Goal: Task Accomplishment & Management: Complete application form

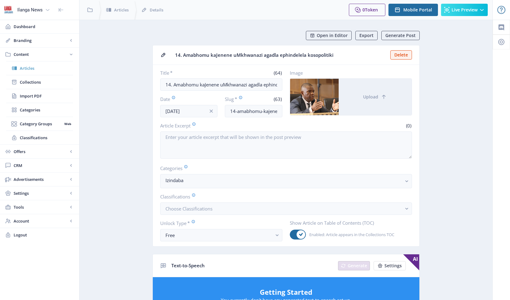
click at [29, 68] on span "Articles" at bounding box center [46, 68] width 53 height 6
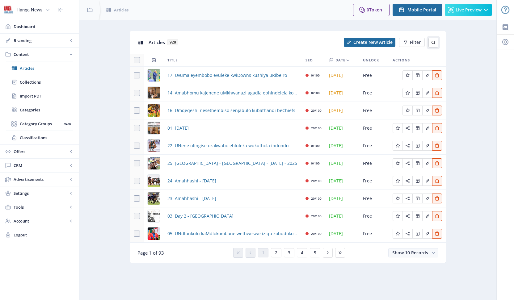
click at [433, 44] on icon at bounding box center [433, 42] width 5 height 5
click at [184, 235] on span "05. UNdlunkulu kaMdlokombane wethweswe iziqu zobudokotela" at bounding box center [233, 233] width 131 height 7
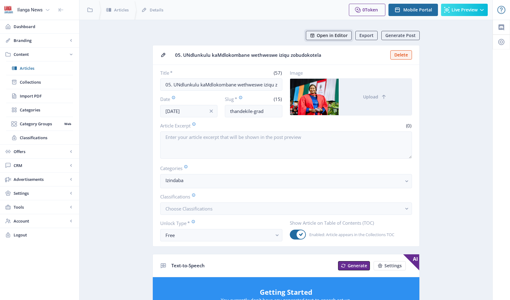
click at [342, 37] on span "Open in Editor" at bounding box center [331, 35] width 31 height 5
click at [33, 68] on span "Articles" at bounding box center [46, 68] width 53 height 6
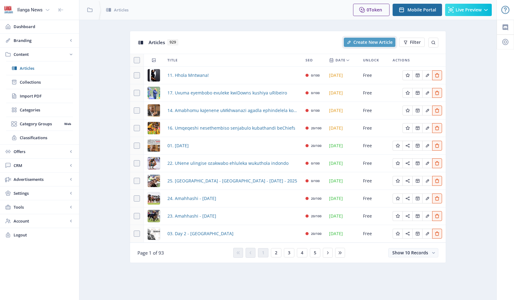
click at [366, 39] on button "Create New Article" at bounding box center [370, 42] width 52 height 9
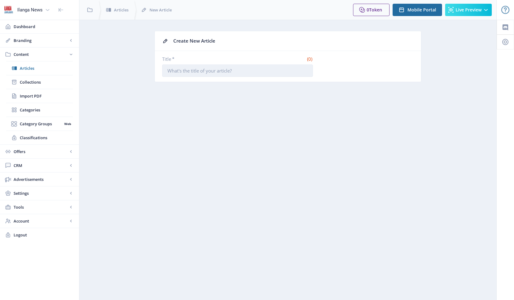
click at [254, 72] on input "Title *" at bounding box center [237, 71] width 151 height 12
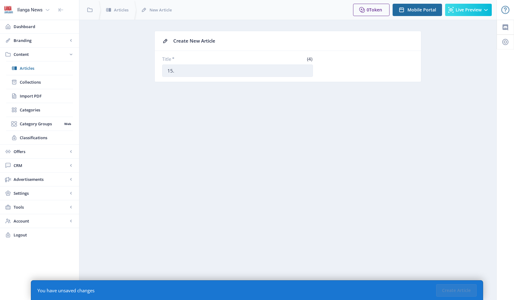
paste input "WENQABA efunwa ucansi yisiqumama ngo-R100000"
drag, startPoint x: 198, startPoint y: 70, endPoint x: 180, endPoint y: 70, distance: 18.2
click at [180, 70] on input "15. WENQABA efunwa ucansi yisiqumama ngo-R100000" at bounding box center [237, 71] width 151 height 12
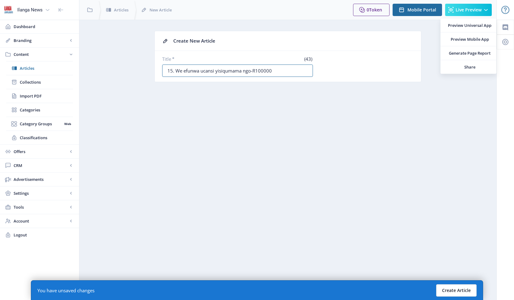
type input "15. We efunwa ucansi yisiqumama ngo-R100000"
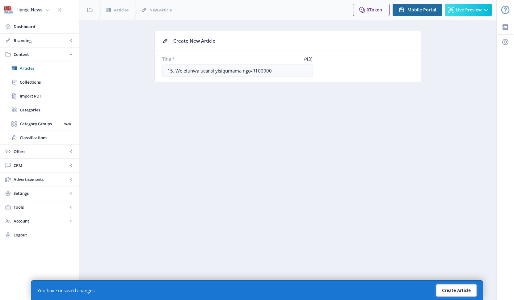
click at [456, 288] on button "Create Article" at bounding box center [456, 291] width 40 height 12
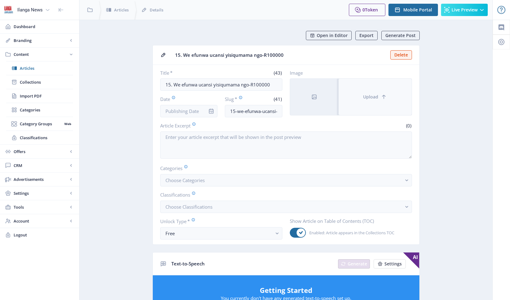
click at [363, 96] on span "Upload" at bounding box center [370, 97] width 15 height 5
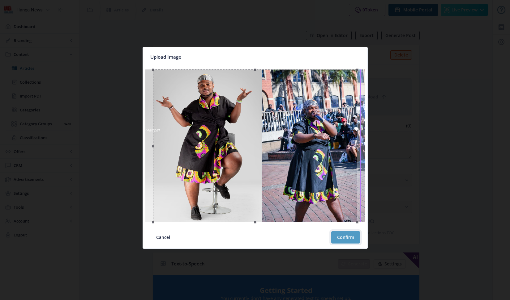
click at [350, 239] on button "Confirm" at bounding box center [345, 237] width 29 height 12
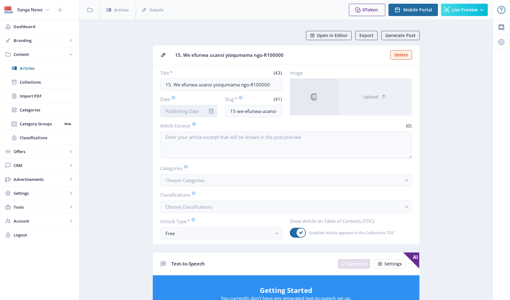
click at [198, 112] on input "Date" at bounding box center [188, 111] width 57 height 12
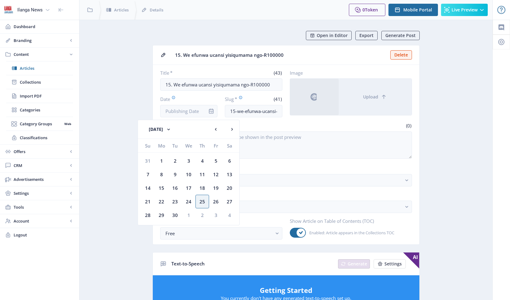
drag, startPoint x: 217, startPoint y: 200, endPoint x: 218, endPoint y: 195, distance: 5.6
click at [217, 200] on div "26" at bounding box center [216, 202] width 14 height 14
type input "[DATE]"
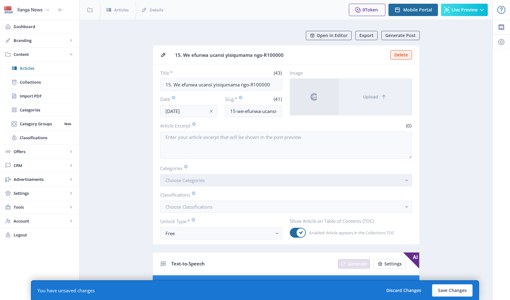
click at [202, 179] on span "Choose Categories" at bounding box center [184, 180] width 39 height 6
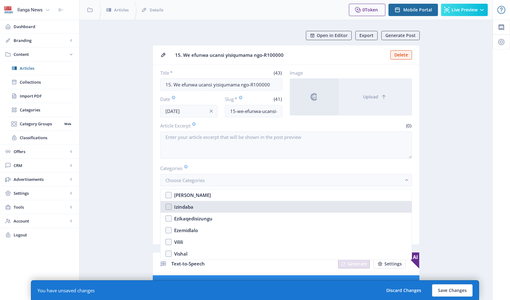
click at [166, 207] on nb-option "Izindaba" at bounding box center [285, 207] width 251 height 12
checkbox input "true"
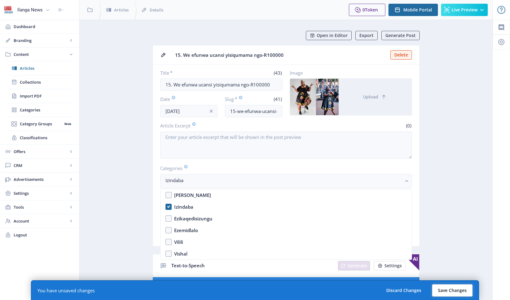
click at [448, 288] on button "Save Changes" at bounding box center [452, 291] width 40 height 12
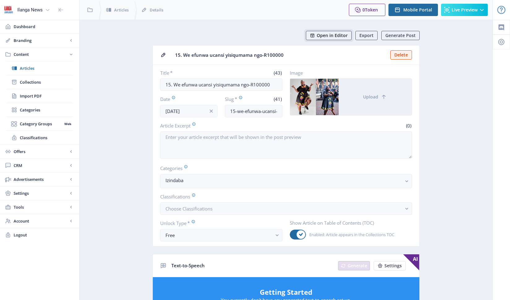
click at [338, 33] on span "Open in Editor" at bounding box center [331, 35] width 31 height 5
click at [30, 69] on span "Articles" at bounding box center [46, 68] width 53 height 6
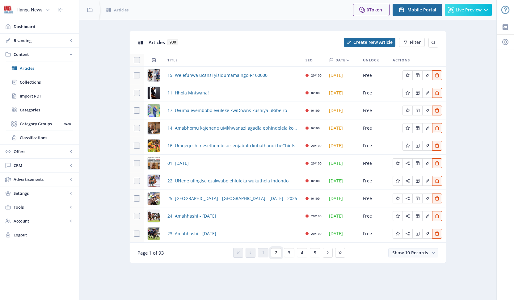
click at [278, 252] on button "2" at bounding box center [276, 252] width 11 height 9
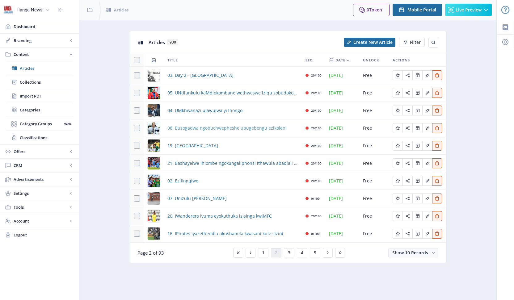
click at [253, 128] on span "08. Buzogadwa ngobuchwepheshe ubugebengu ezikoleni" at bounding box center [227, 128] width 119 height 7
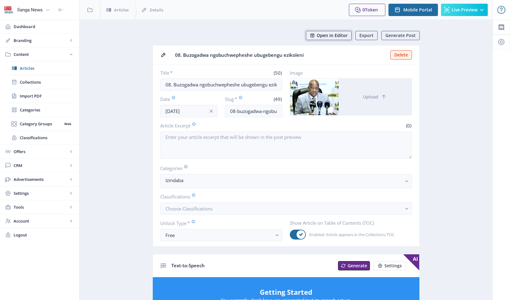
click at [338, 34] on span "Open in Editor" at bounding box center [331, 35] width 31 height 5
click at [16, 67] on icon at bounding box center [15, 68] width 2 height 4
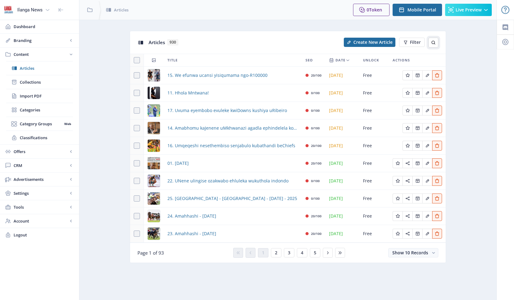
click at [433, 43] on icon at bounding box center [433, 42] width 5 height 5
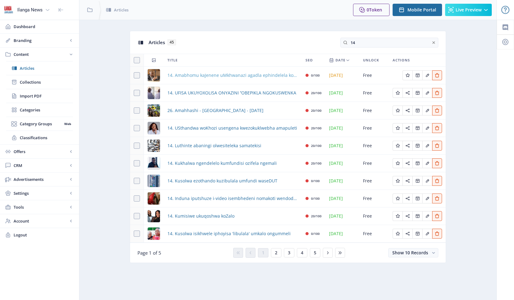
type input "14"
click at [207, 76] on span "14. Amabhomu kaJenene uMkhwanazi agadla ephindelela kosopolitiki" at bounding box center [233, 75] width 131 height 7
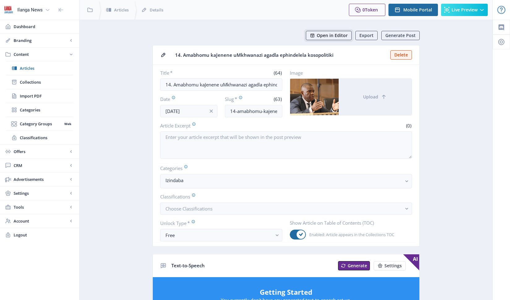
click at [331, 35] on span "Open in Editor" at bounding box center [331, 35] width 31 height 5
click at [33, 69] on span "Articles" at bounding box center [46, 68] width 53 height 6
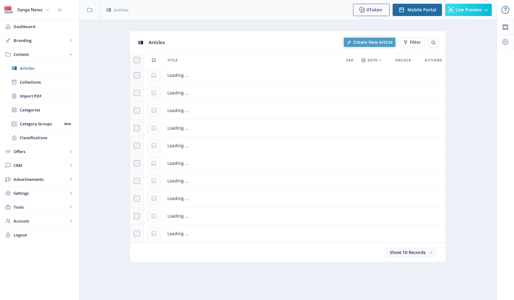
click at [375, 43] on span "Create New Article" at bounding box center [373, 42] width 39 height 5
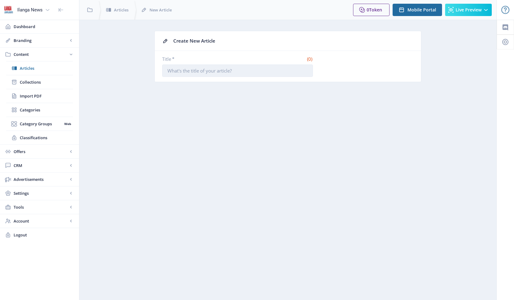
click at [210, 72] on input "Title *" at bounding box center [237, 71] width 151 height 12
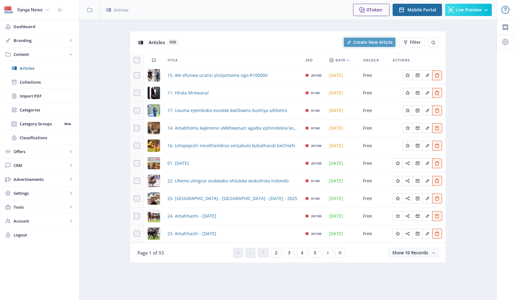
click at [382, 42] on span "Create New Article" at bounding box center [373, 42] width 39 height 5
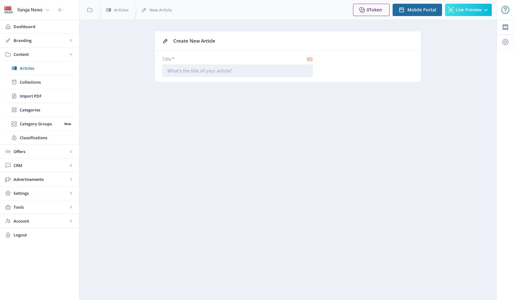
click at [223, 71] on input "Title *" at bounding box center [237, 71] width 151 height 12
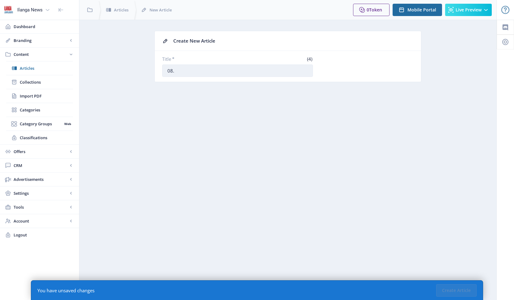
paste input "Luhlose ukuthuthukisa nabalimi abasakhula oluhlanganisa uMzansi ne-[GEOGRAPHIC_…"
click at [193, 69] on input "08. Luhlose ukuthuthukisa nabalimi abasakhula oluhlanganisa uMzansi ne-[GEOGRAP…" at bounding box center [237, 71] width 151 height 12
drag, startPoint x: 180, startPoint y: 72, endPoint x: 176, endPoint y: 70, distance: 4.9
click at [176, 70] on input "08. Luhlose ukuthuthukisa nabalimi abasakhula oluhlanganisa uMzansi ne-[GEOGRAP…" at bounding box center [237, 71] width 151 height 12
click at [176, 71] on input "08. Uhlose ukuthuthukisa nabalimi abasakhula oluhlanganisa uMzansi ne-[GEOGRAPH…" at bounding box center [237, 71] width 151 height 12
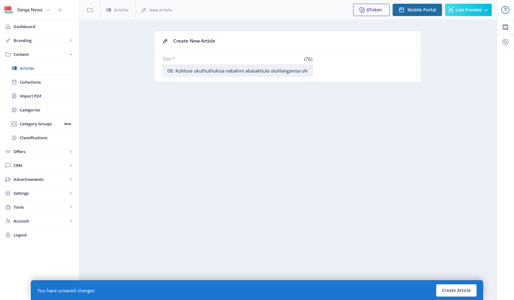
click at [190, 70] on input "08. Kuhlose ukuthuthukisa nabalimi abasakhula oluhlanganisa uMzansi ne-[GEOGRAP…" at bounding box center [237, 71] width 151 height 12
click at [274, 72] on input "08. Kuhloswe ukuthuthukisa nabalimi abasakhula oluhlanganisa uMzansi ne-[GEOGRA…" at bounding box center [237, 71] width 151 height 12
click at [243, 70] on input "08. Kuhloswe ukuthuthukisa nabalimi abasakhula oluhlanganisa uMzansi ne-[GEOGRA…" at bounding box center [237, 71] width 151 height 12
type input "08. Kuhloswe ukuthuthukisa nabalimi abasakhula oluhlanganisa uMzansi ne-[GEOGRA…"
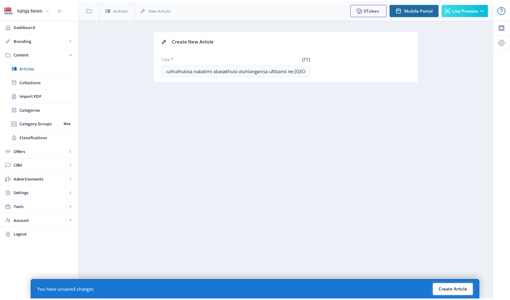
scroll to position [0, 0]
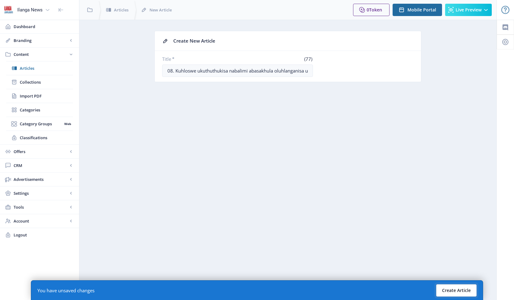
click at [461, 291] on button "Create Article" at bounding box center [456, 291] width 40 height 12
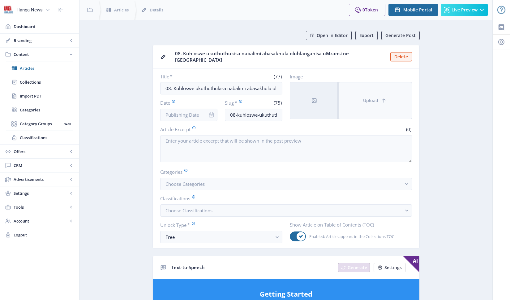
click at [373, 98] on span "Upload" at bounding box center [370, 100] width 15 height 5
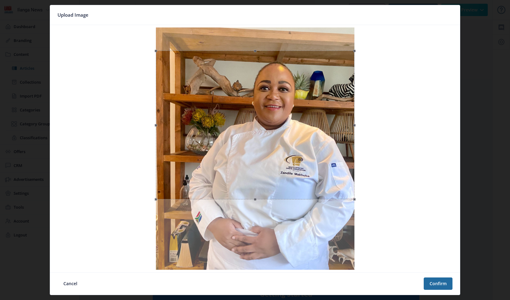
drag, startPoint x: 316, startPoint y: 164, endPoint x: 325, endPoint y: 184, distance: 22.1
click at [325, 184] on div at bounding box center [255, 125] width 198 height 149
click at [444, 285] on button "Confirm" at bounding box center [437, 284] width 29 height 12
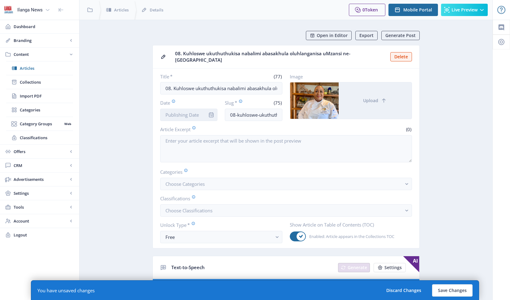
click at [190, 109] on input "Date" at bounding box center [188, 115] width 57 height 12
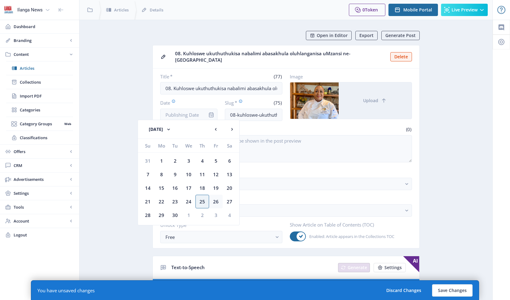
click at [212, 204] on div "26" at bounding box center [216, 202] width 14 height 14
type input "[DATE]"
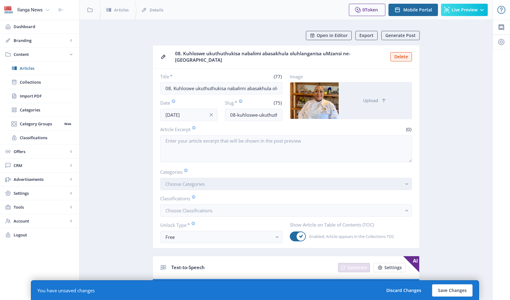
click at [200, 181] on span "Choose Categories" at bounding box center [184, 184] width 39 height 6
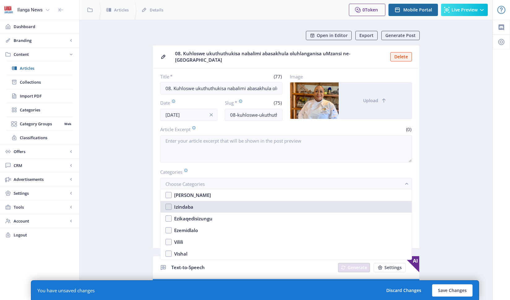
click at [167, 208] on nb-option "Izindaba" at bounding box center [285, 207] width 251 height 12
checkbox input "true"
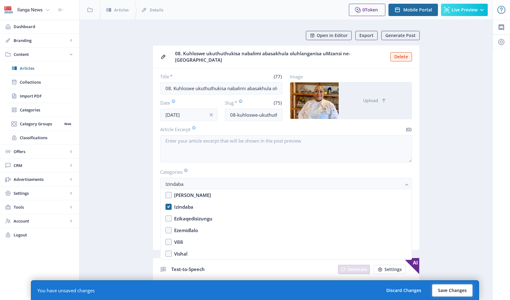
click at [449, 294] on button "Save Changes" at bounding box center [452, 291] width 40 height 12
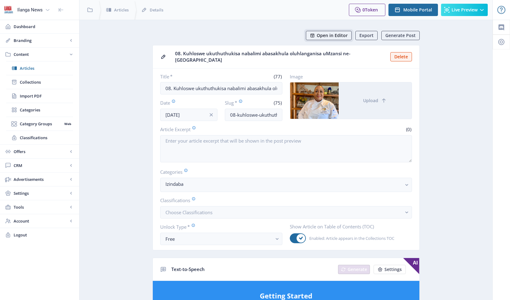
click at [342, 38] on span "Open in Editor" at bounding box center [331, 35] width 31 height 5
click at [269, 87] on input "08. Kuhloswe ukuthuthukisa nabalimi abasakhula oluhlanganisa uMzansi ne-[GEOGRA…" at bounding box center [221, 88] width 122 height 12
click at [21, 69] on span "Articles" at bounding box center [46, 68] width 53 height 6
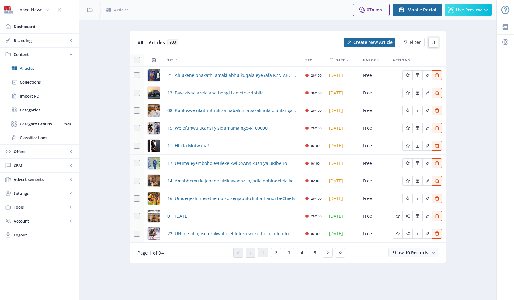
click at [432, 42] on icon at bounding box center [433, 42] width 5 height 5
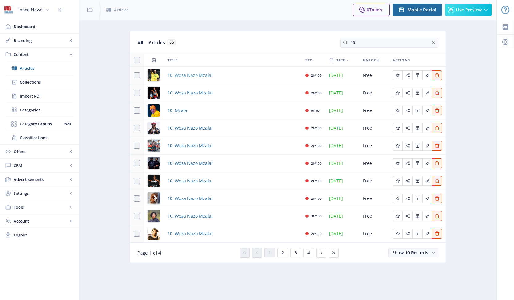
type input "10."
click at [199, 74] on span "10. Woza Nazo Mzala!" at bounding box center [190, 75] width 45 height 7
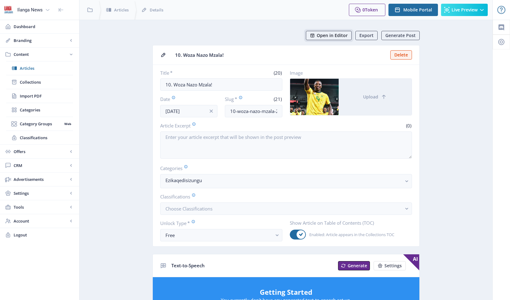
click at [328, 33] on span "Open in Editor" at bounding box center [331, 35] width 31 height 5
click at [34, 68] on span "Articles" at bounding box center [46, 68] width 53 height 6
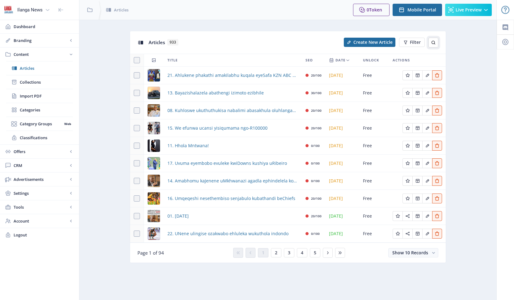
click at [435, 43] on icon at bounding box center [433, 42] width 5 height 5
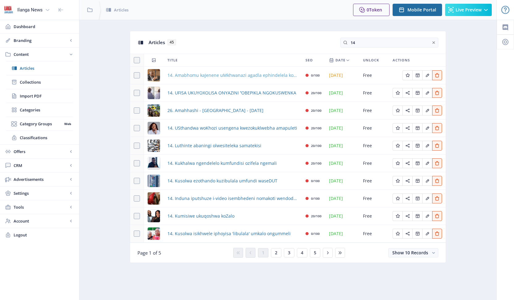
type input "14"
click at [202, 75] on span "14. Amabhomu kaJenene uMkhwanazi agadla ephindelela kosopolitiki" at bounding box center [233, 75] width 131 height 7
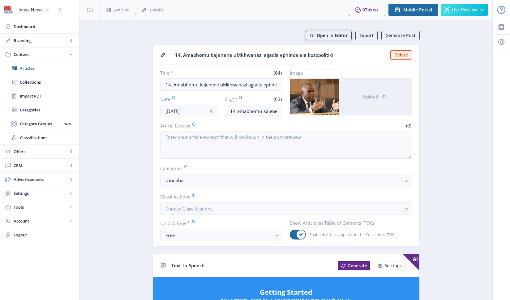
click at [341, 33] on span "Open in Editor" at bounding box center [331, 35] width 31 height 5
click at [26, 64] on link "Articles" at bounding box center [39, 69] width 67 height 14
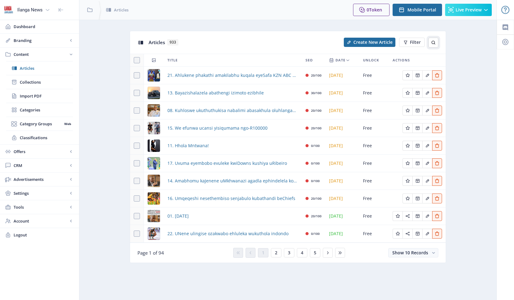
click at [435, 42] on icon at bounding box center [434, 43] width 4 height 4
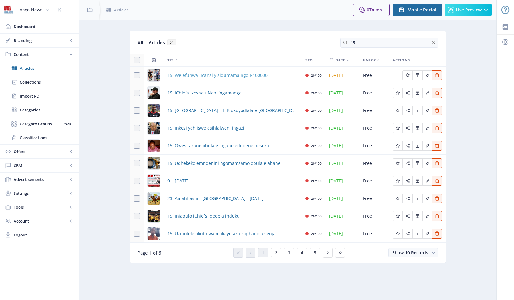
type input "15"
click at [187, 76] on span "15. We efunwa ucansi yisiqumama ngo-R100000" at bounding box center [218, 75] width 100 height 7
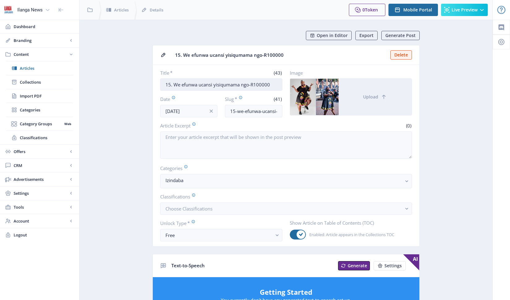
click at [180, 84] on input "15. We efunwa ucansi yisiqumama ngo-R100000" at bounding box center [221, 85] width 122 height 12
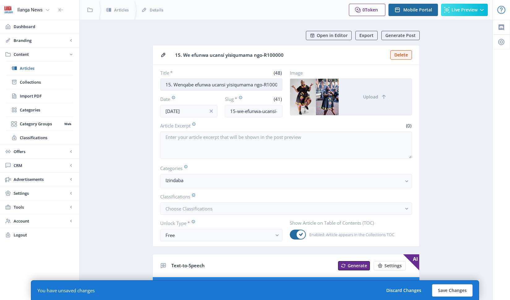
click at [192, 82] on input "15. Wenqabe efunwa ucansi yisiqumama ngo-R100000" at bounding box center [221, 85] width 122 height 12
type input "15. Wenqaba efunwa ucansi yisiqumama ngo-R100000"
click at [462, 293] on button "Save Changes" at bounding box center [452, 291] width 40 height 12
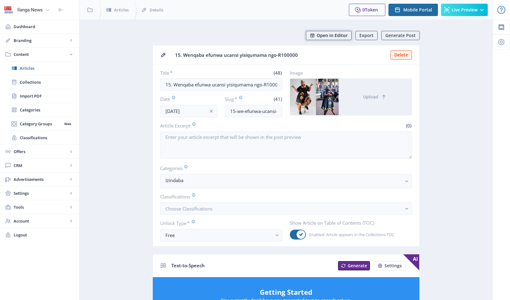
click at [337, 36] on span "Open in Editor" at bounding box center [331, 35] width 31 height 5
click at [27, 70] on span "Articles" at bounding box center [46, 68] width 53 height 6
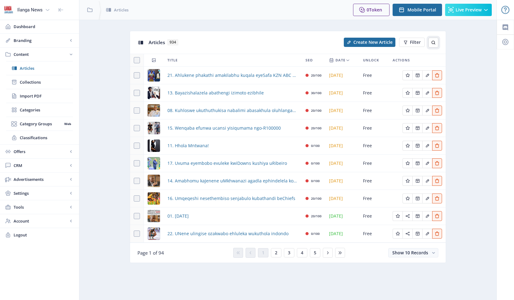
click at [434, 43] on icon at bounding box center [433, 42] width 5 height 5
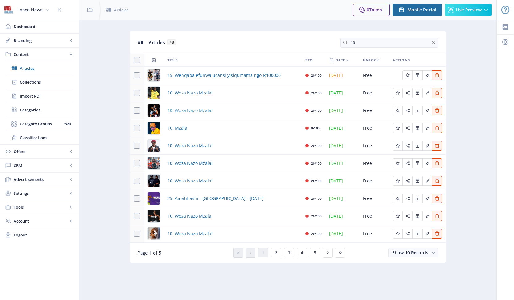
type input "10"
click at [188, 110] on span "10. Woza Nazo Mzala!" at bounding box center [190, 110] width 45 height 7
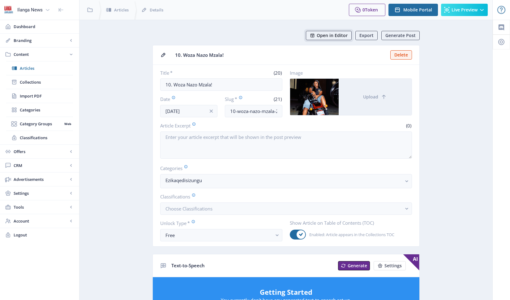
click at [335, 36] on span "Open in Editor" at bounding box center [331, 35] width 31 height 5
drag, startPoint x: 29, startPoint y: 71, endPoint x: 47, endPoint y: 67, distance: 18.1
click at [29, 71] on link "Articles" at bounding box center [39, 69] width 67 height 14
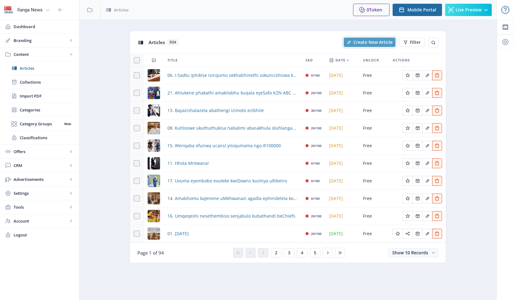
click at [379, 44] on span "Create New Article" at bounding box center [373, 42] width 39 height 5
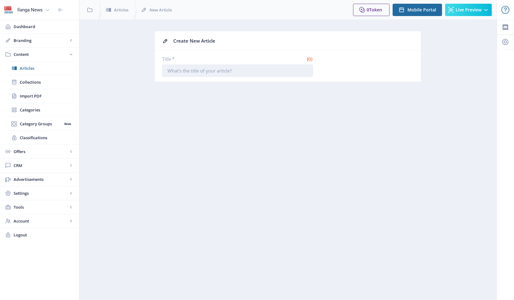
click at [245, 73] on input "Title *" at bounding box center [237, 71] width 151 height 12
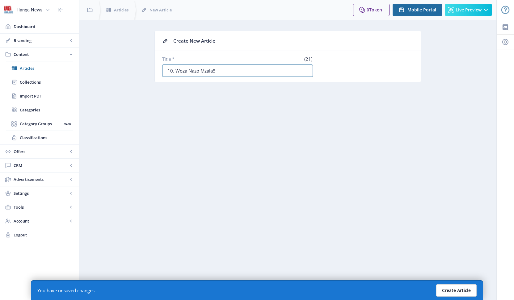
type input "10. Woza Nazo Mzala!!"
click at [461, 288] on button "Create Article" at bounding box center [456, 291] width 40 height 12
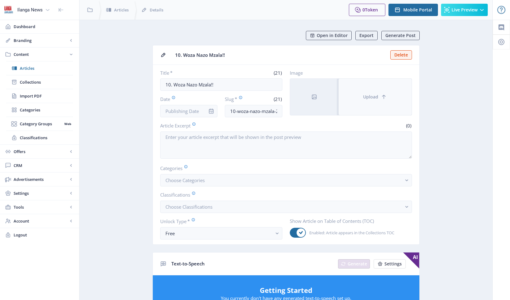
click at [369, 97] on span "Upload" at bounding box center [370, 97] width 15 height 5
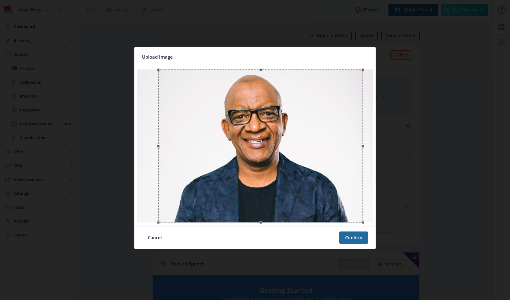
drag, startPoint x: 293, startPoint y: 197, endPoint x: 314, endPoint y: 198, distance: 21.4
click at [314, 198] on div at bounding box center [260, 146] width 204 height 153
click at [354, 240] on button "Confirm" at bounding box center [353, 238] width 29 height 12
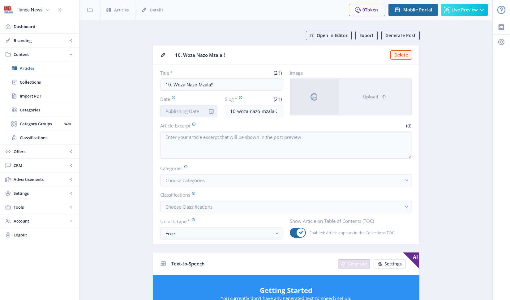
click at [192, 112] on input "Date" at bounding box center [188, 111] width 57 height 12
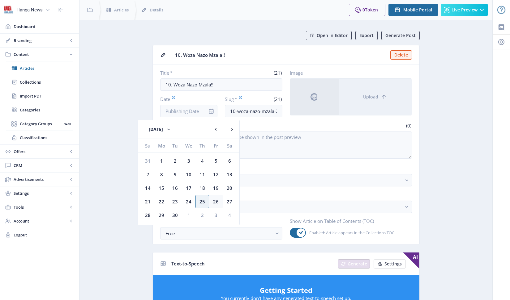
click at [216, 202] on div "26" at bounding box center [216, 202] width 14 height 14
type input "[DATE]"
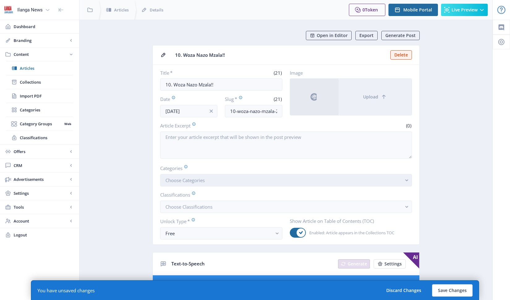
click at [203, 179] on span "Choose Categories" at bounding box center [184, 180] width 39 height 6
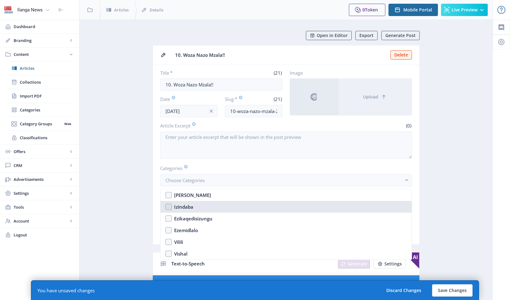
click at [168, 208] on nb-option "Izindaba" at bounding box center [285, 207] width 251 height 12
checkbox input "true"
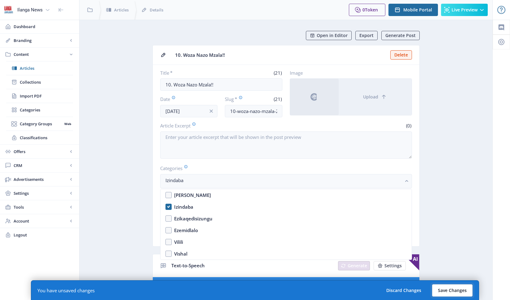
click at [446, 289] on button "Save Changes" at bounding box center [452, 291] width 40 height 12
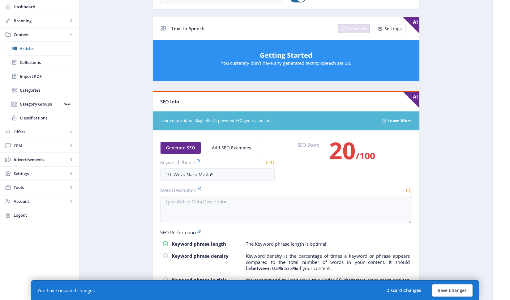
scroll to position [256, 0]
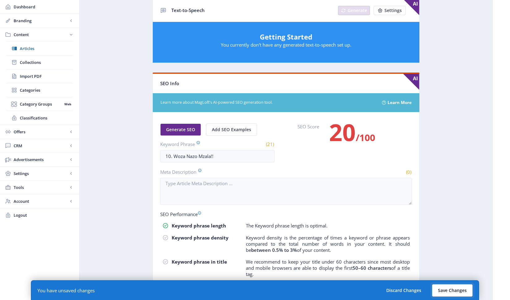
click at [453, 292] on button "Save Changes" at bounding box center [452, 291] width 40 height 12
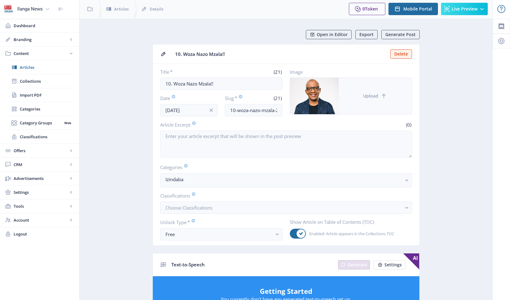
scroll to position [0, 0]
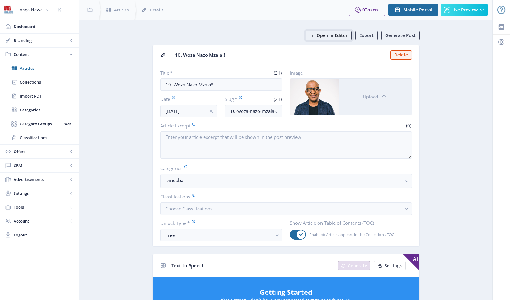
click at [340, 35] on span "Open in Editor" at bounding box center [331, 35] width 31 height 5
